Goal: Information Seeking & Learning: Find specific page/section

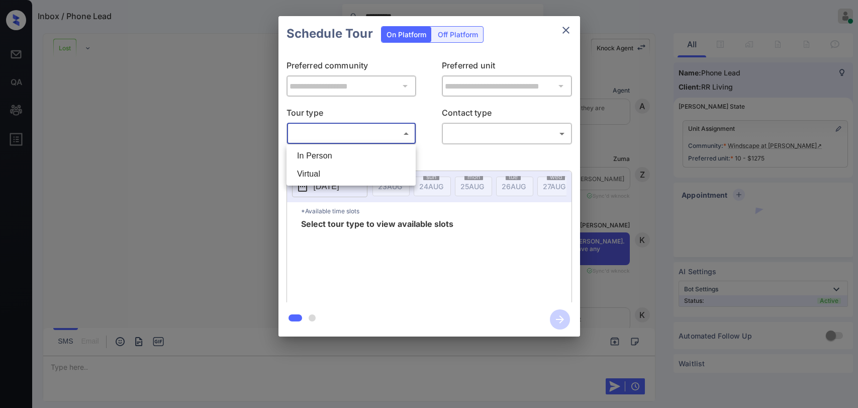
click at [350, 134] on body "**********" at bounding box center [429, 204] width 858 height 408
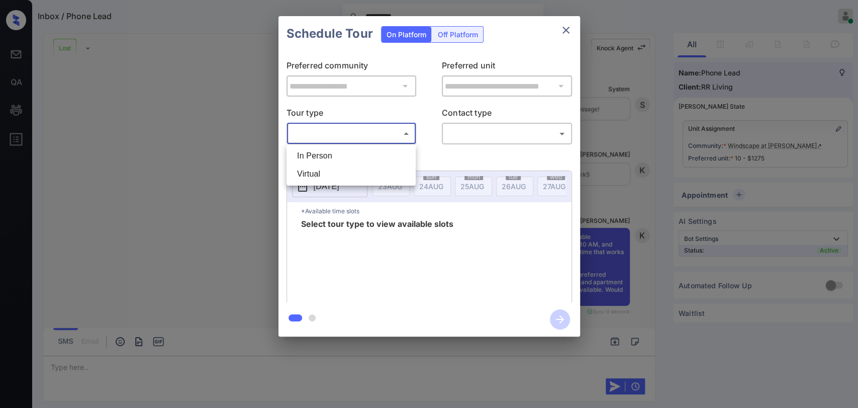
click at [571, 28] on div at bounding box center [429, 204] width 858 height 408
click at [571, 28] on icon "close" at bounding box center [566, 30] width 12 height 12
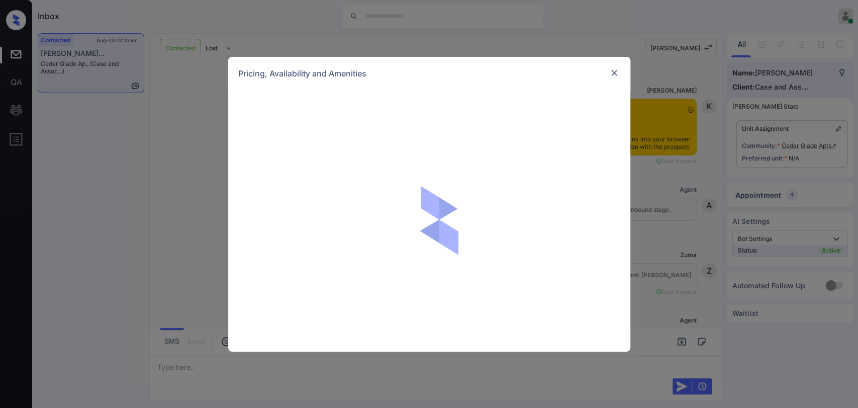
scroll to position [1138, 0]
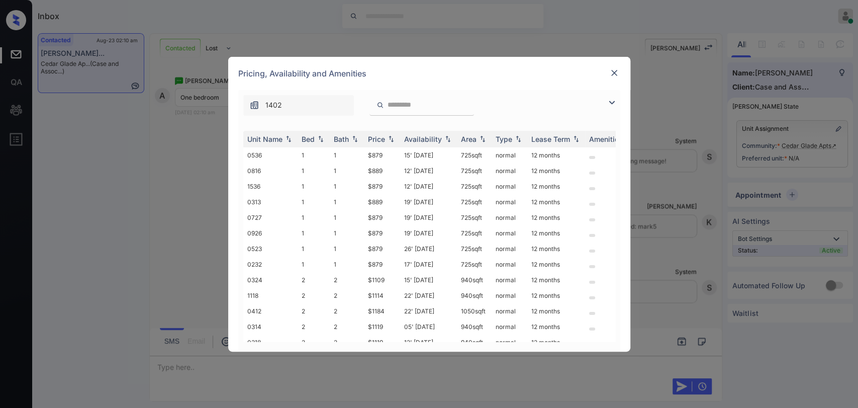
click at [609, 100] on img at bounding box center [612, 103] width 12 height 12
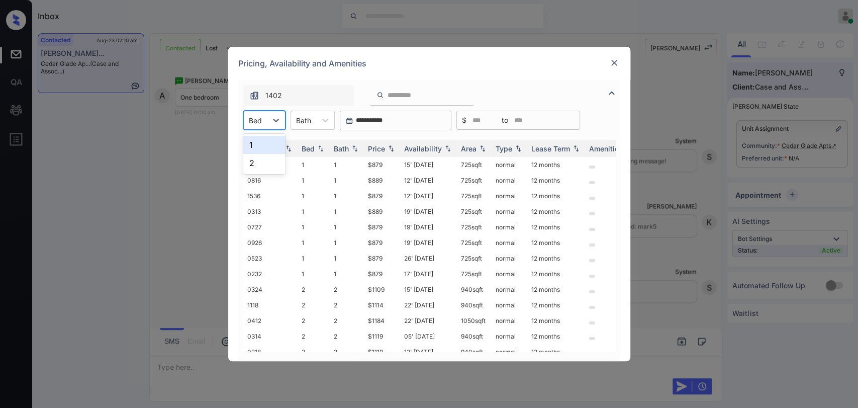
click at [264, 122] on div "Bed" at bounding box center [255, 120] width 23 height 15
click at [271, 138] on div "1" at bounding box center [264, 145] width 42 height 18
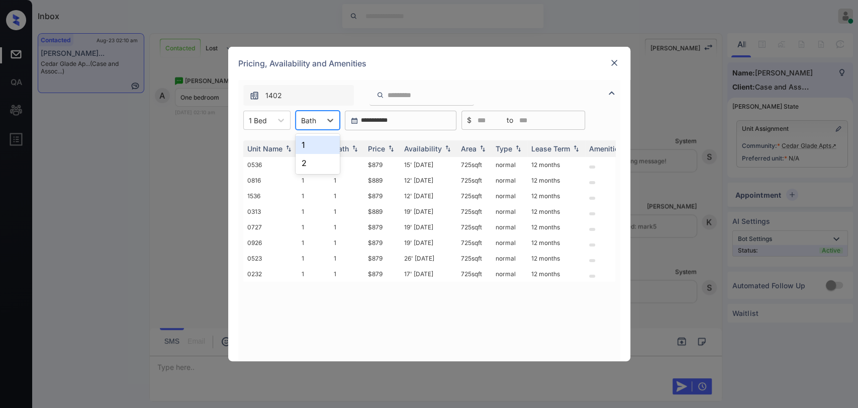
click at [303, 118] on div at bounding box center [308, 120] width 15 height 11
click at [316, 142] on div "1" at bounding box center [318, 145] width 44 height 18
click at [375, 145] on div "Price" at bounding box center [376, 148] width 17 height 9
click at [378, 165] on td "$879" at bounding box center [382, 165] width 36 height 16
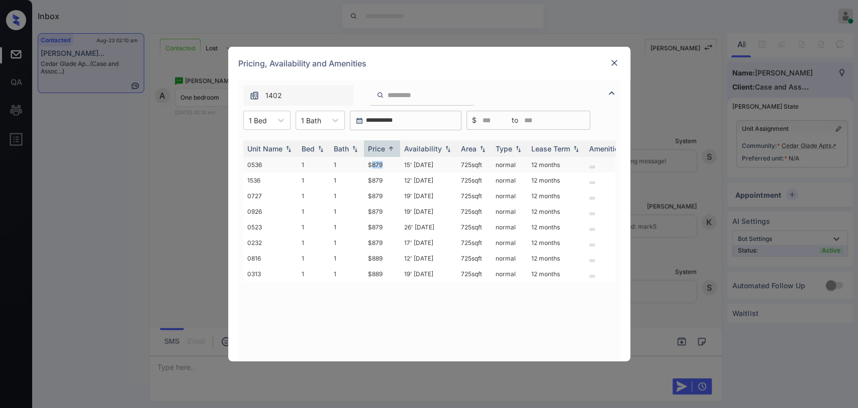
click at [378, 165] on td "$879" at bounding box center [382, 165] width 36 height 16
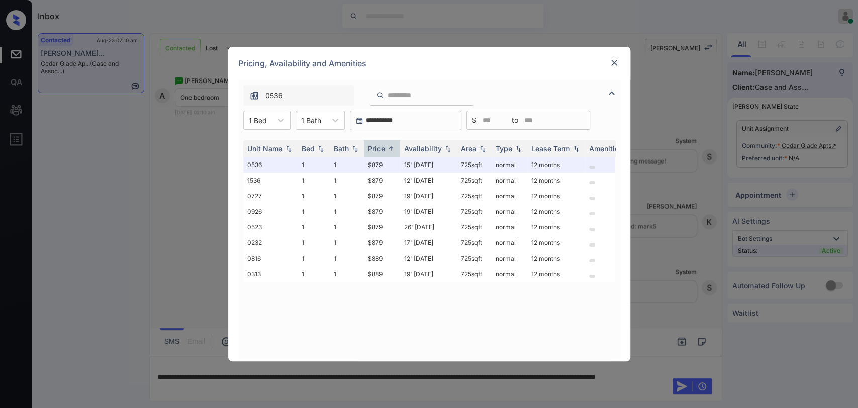
click at [607, 70] on div "Pricing, Availability and Amenities" at bounding box center [429, 63] width 402 height 33
click at [610, 62] on img at bounding box center [614, 63] width 10 height 10
